Goal: Transaction & Acquisition: Purchase product/service

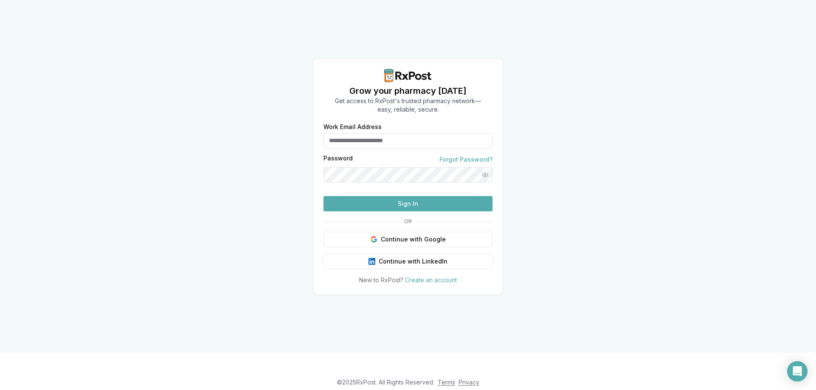
click at [362, 133] on input "Work Email Address" at bounding box center [407, 140] width 169 height 15
type input "**********"
click at [483, 167] on button "Show password" at bounding box center [484, 174] width 15 height 15
click at [406, 212] on button "Sign In" at bounding box center [407, 203] width 169 height 15
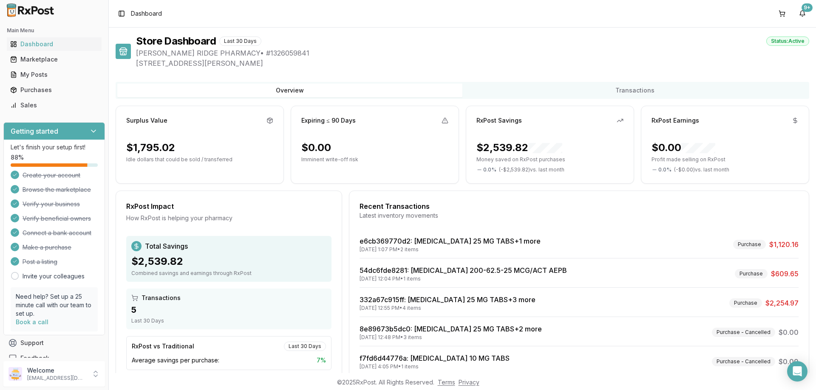
click at [165, 16] on div "Toggle Sidebar Dashboard 9+" at bounding box center [462, 13] width 707 height 27
click at [33, 57] on div "Marketplace" at bounding box center [54, 59] width 88 height 8
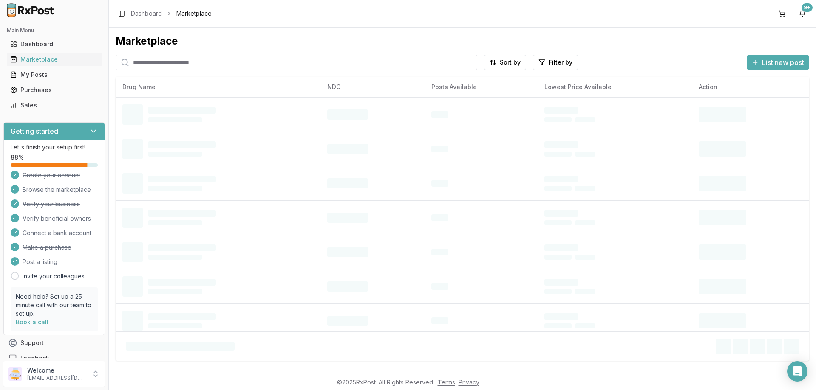
click at [174, 62] on input "search" at bounding box center [297, 62] width 362 height 15
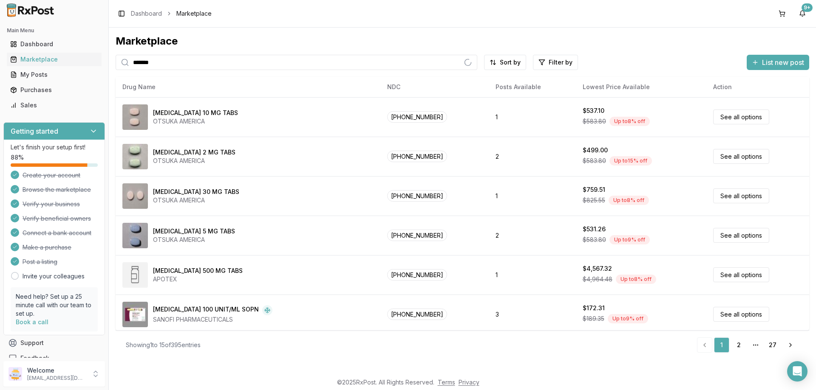
type input "*******"
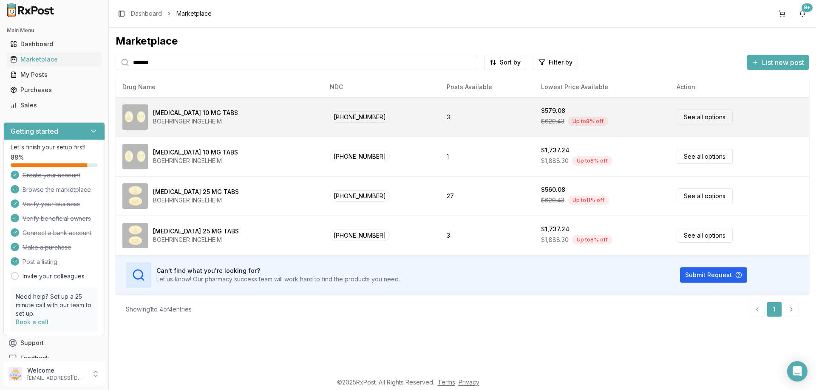
click at [696, 118] on link "See all options" at bounding box center [704, 117] width 56 height 15
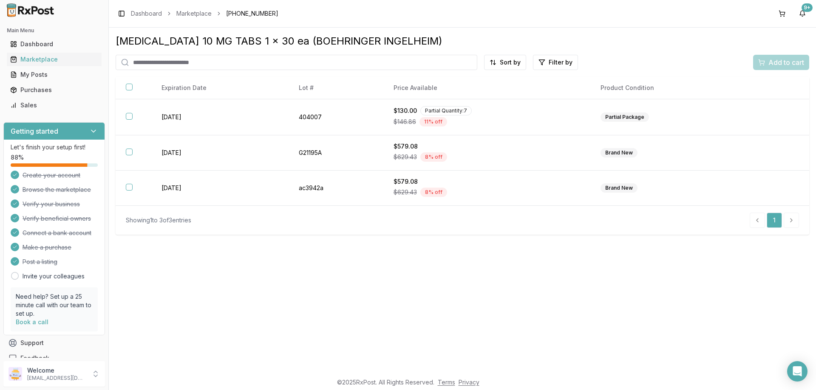
click at [267, 13] on span "[PHONE_NUMBER]" at bounding box center [252, 13] width 52 height 8
click at [38, 57] on div "Marketplace" at bounding box center [54, 59] width 88 height 8
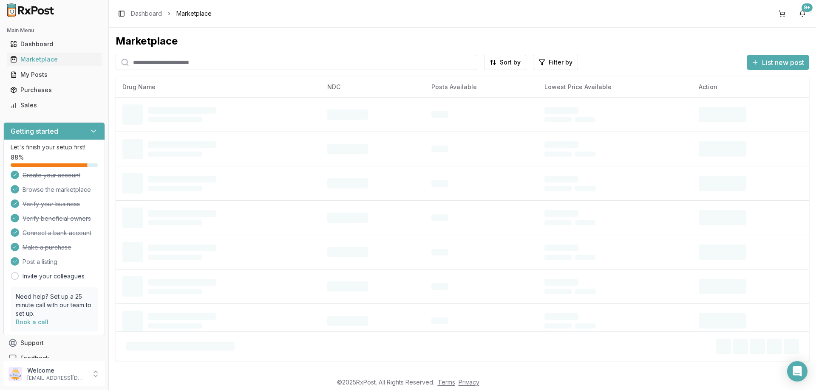
click at [202, 66] on input "search" at bounding box center [297, 62] width 362 height 15
type input "******"
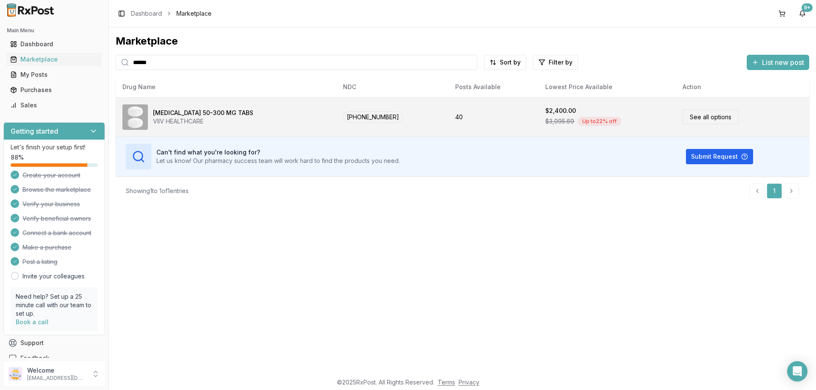
click at [685, 118] on link "See all options" at bounding box center [710, 117] width 56 height 15
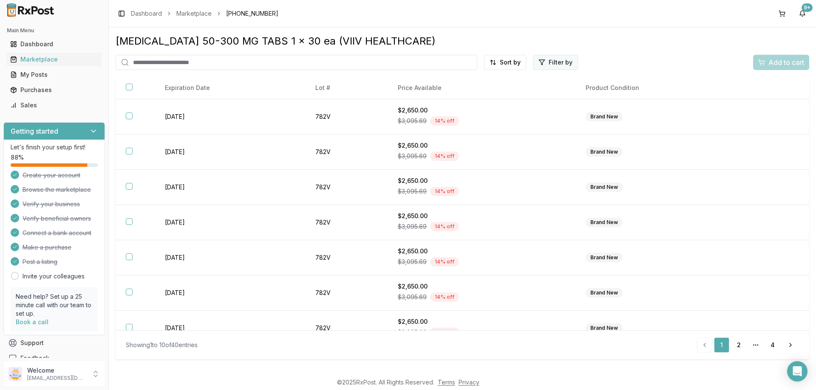
click at [551, 60] on html "Main Menu Dashboard Marketplace My Posts Purchases Sales Getting started Let's …" at bounding box center [408, 195] width 816 height 390
click at [460, 80] on button "button" at bounding box center [459, 80] width 7 height 7
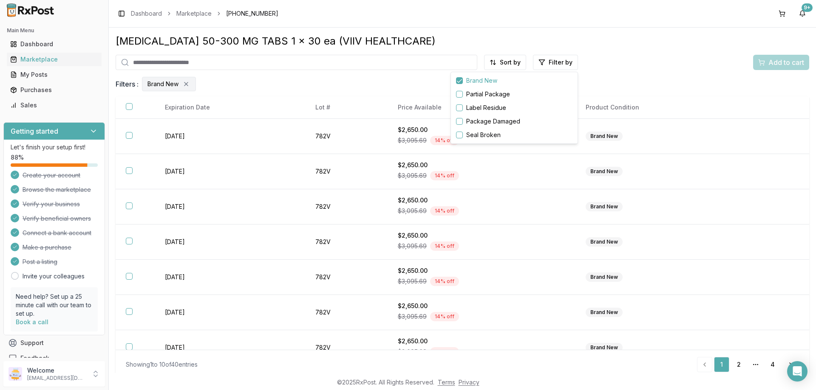
click at [459, 81] on button "button" at bounding box center [459, 80] width 7 height 7
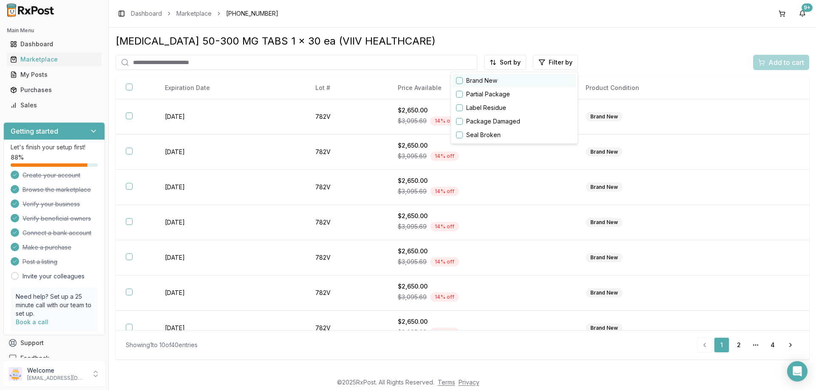
click at [459, 80] on button "button" at bounding box center [459, 80] width 7 height 7
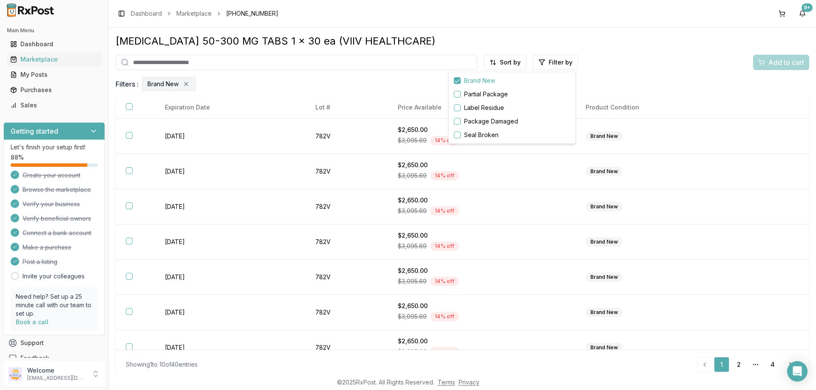
click at [509, 62] on html "Main Menu Dashboard Marketplace My Posts Purchases Sales Getting started Let's …" at bounding box center [408, 195] width 816 height 390
click at [484, 108] on div "Best Discount (High to Low)" at bounding box center [482, 112] width 81 height 22
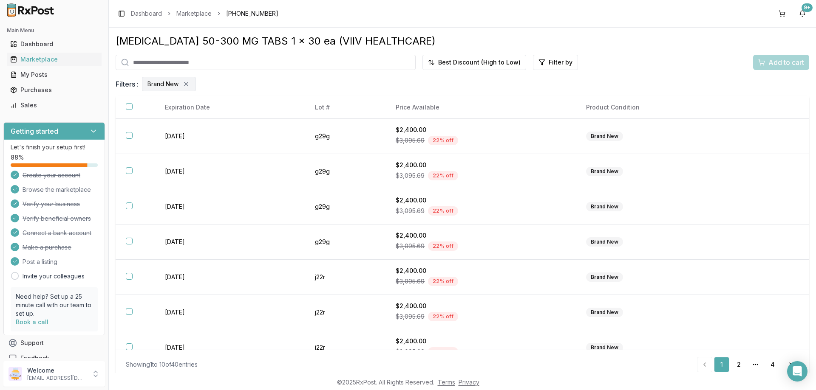
drag, startPoint x: 677, startPoint y: 3, endPoint x: 348, endPoint y: 13, distance: 329.0
click at [348, 13] on div "Toggle Sidebar Dashboard Marketplace [PHONE_NUMBER] 9+" at bounding box center [462, 13] width 707 height 27
click at [354, 17] on div "Toggle Sidebar Dashboard Marketplace [PHONE_NUMBER] 9+" at bounding box center [462, 13] width 707 height 27
